Goal: Task Accomplishment & Management: Use online tool/utility

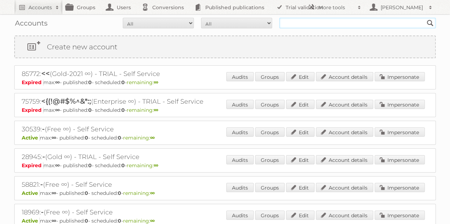
click at [305, 26] on input "text" at bounding box center [357, 23] width 156 height 11
type input "danielius@publitas.com"
click at [424, 18] on input "Search" at bounding box center [429, 23] width 11 height 11
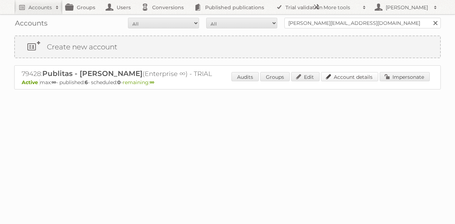
click at [360, 76] on link "Account details" at bounding box center [349, 76] width 57 height 9
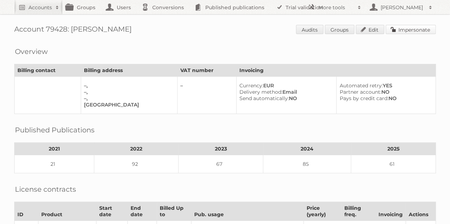
click at [409, 28] on link "Impersonate" at bounding box center [410, 29] width 50 height 9
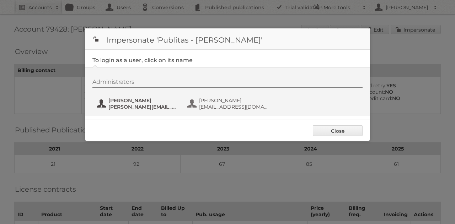
click at [140, 101] on span "Danielius Antanavicius" at bounding box center [142, 100] width 69 height 6
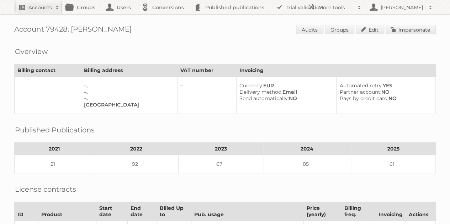
click at [34, 8] on h2 "Accounts" at bounding box center [39, 7] width 23 height 7
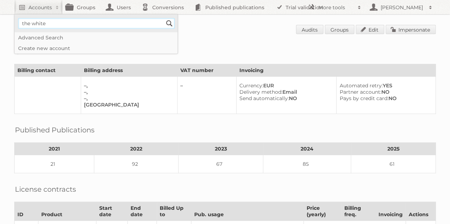
type input"] "the white company"
click at [164, 18] on input "Search" at bounding box center [169, 23] width 11 height 11
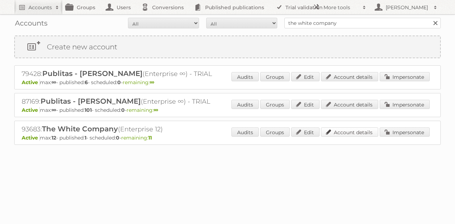
click at [355, 132] on link "Account details" at bounding box center [349, 132] width 57 height 9
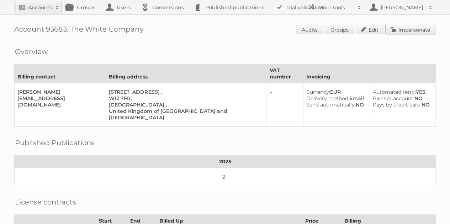
click at [410, 28] on link "Impersonate" at bounding box center [410, 29] width 50 height 9
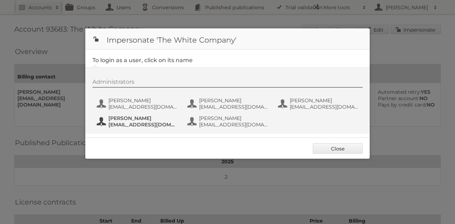
click at [141, 118] on span "[PERSON_NAME]" at bounding box center [142, 118] width 69 height 6
